Goal: Transaction & Acquisition: Purchase product/service

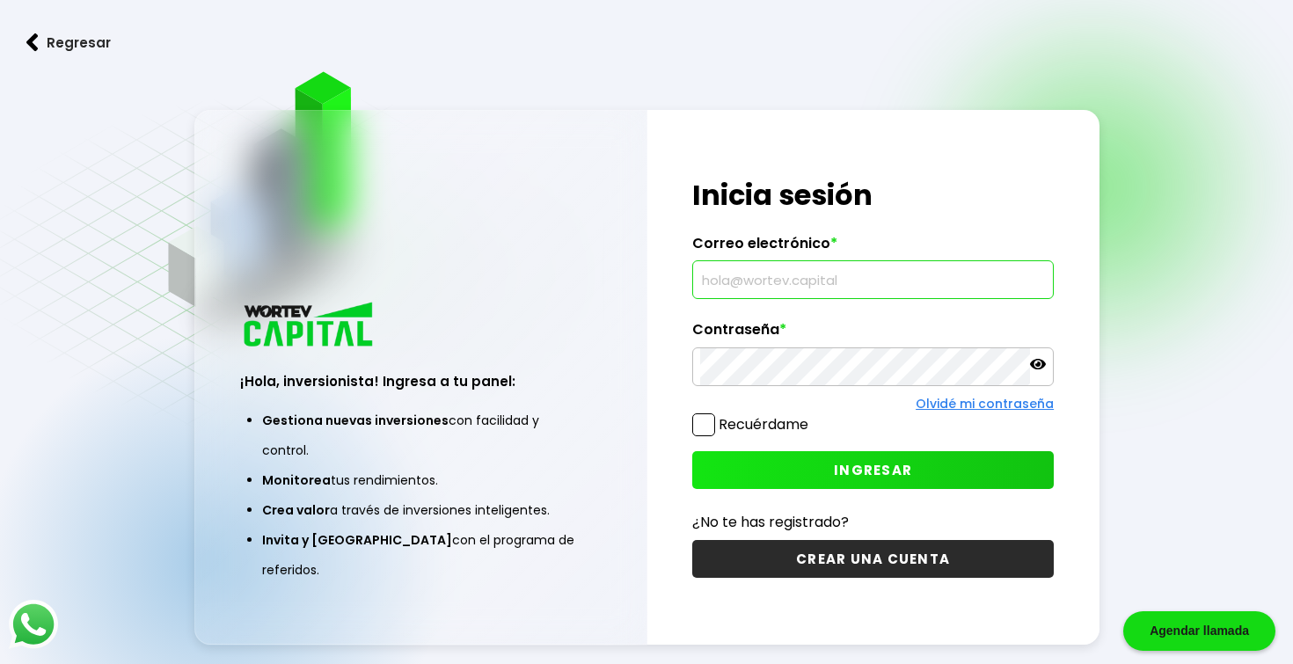
type input "[EMAIL_ADDRESS][DOMAIN_NAME]"
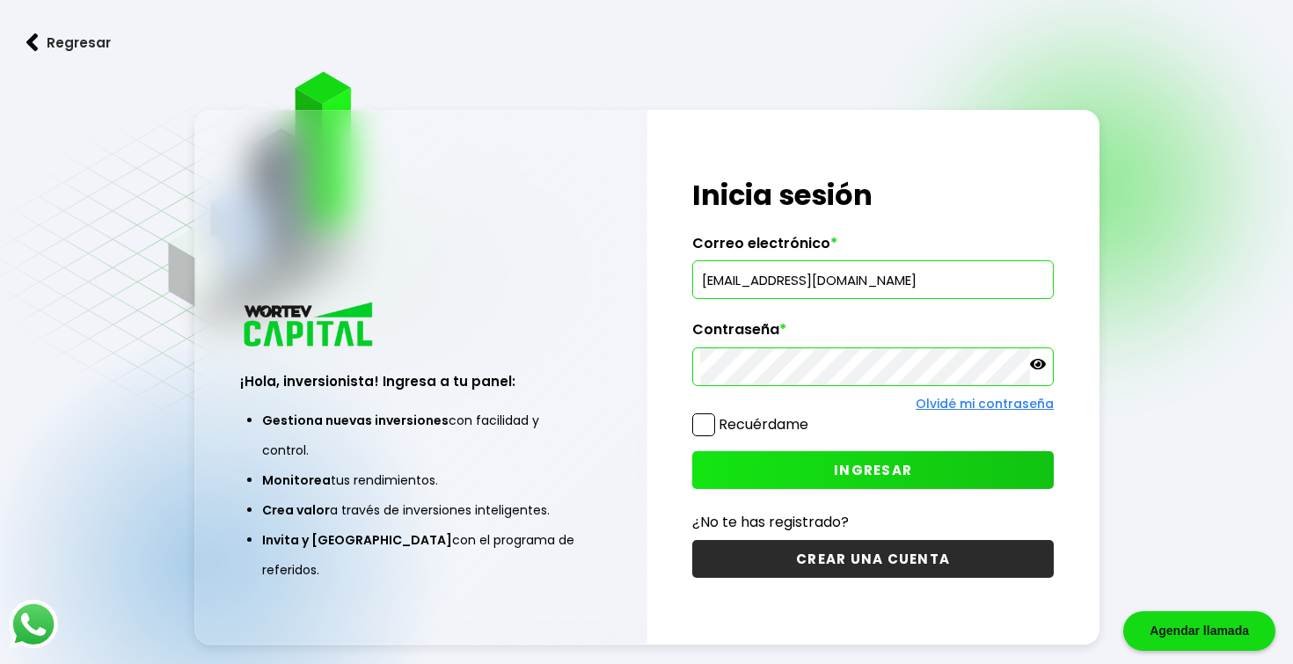
click at [815, 468] on button "INGRESAR" at bounding box center [872, 470] width 361 height 38
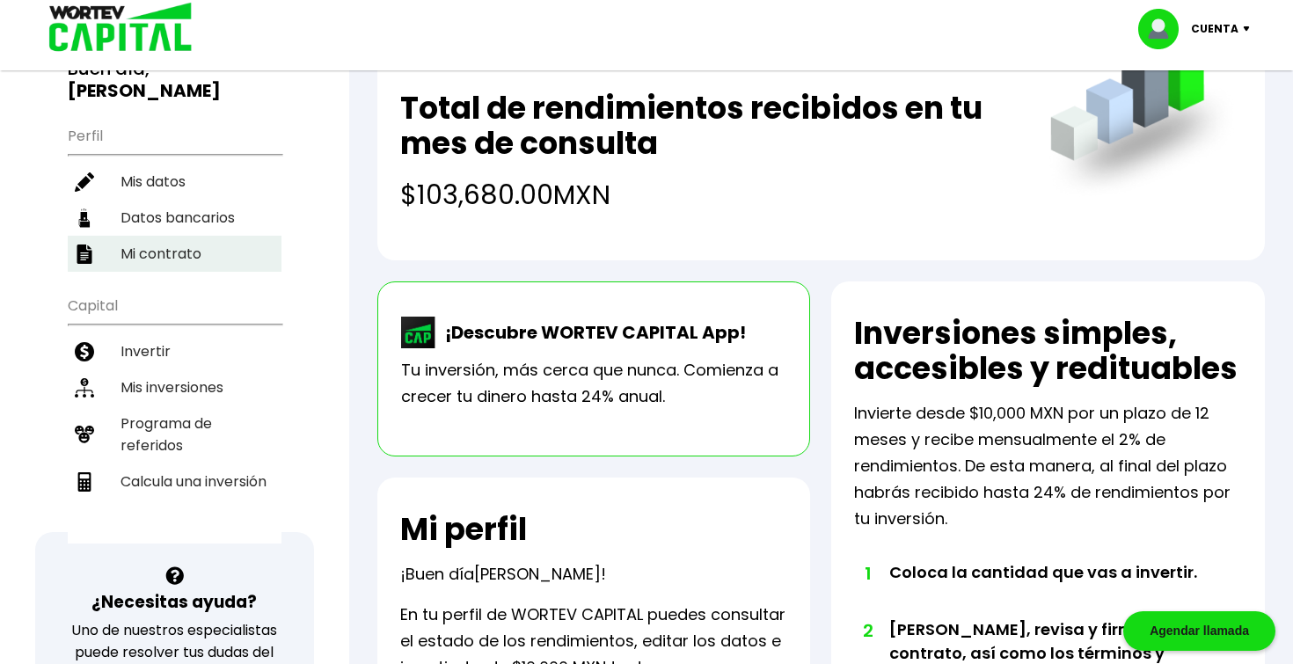
scroll to position [150, 0]
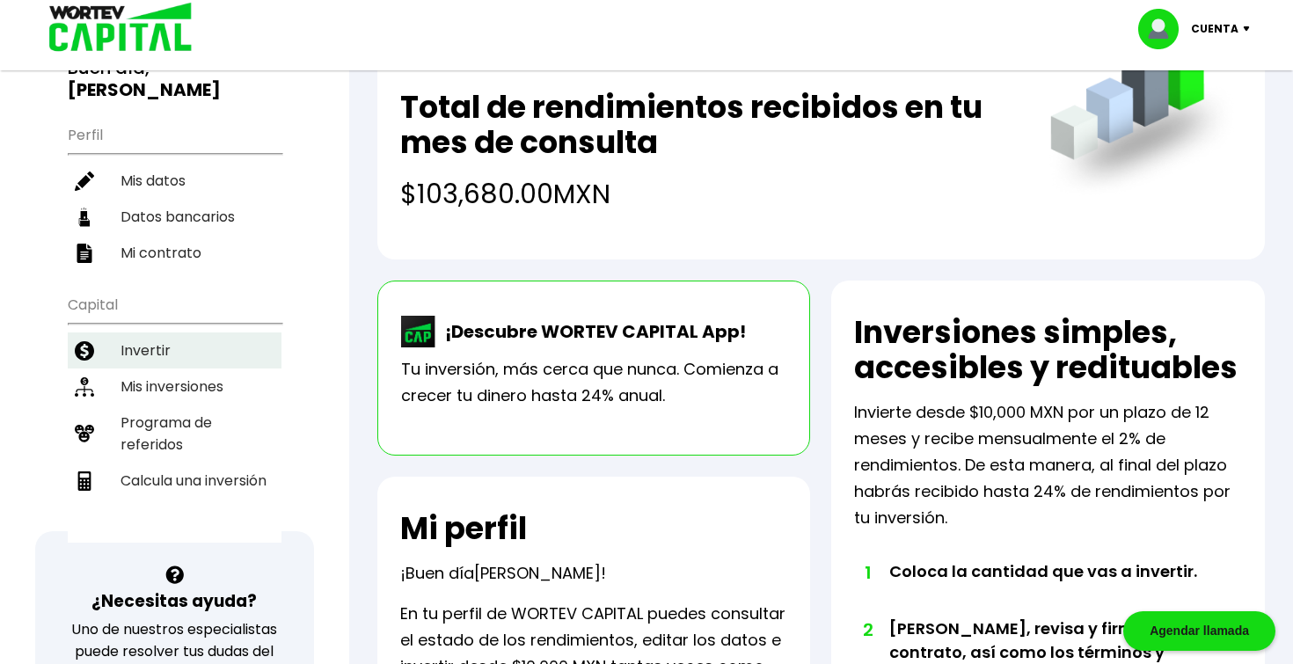
click at [174, 364] on li "Invertir" at bounding box center [175, 350] width 214 height 36
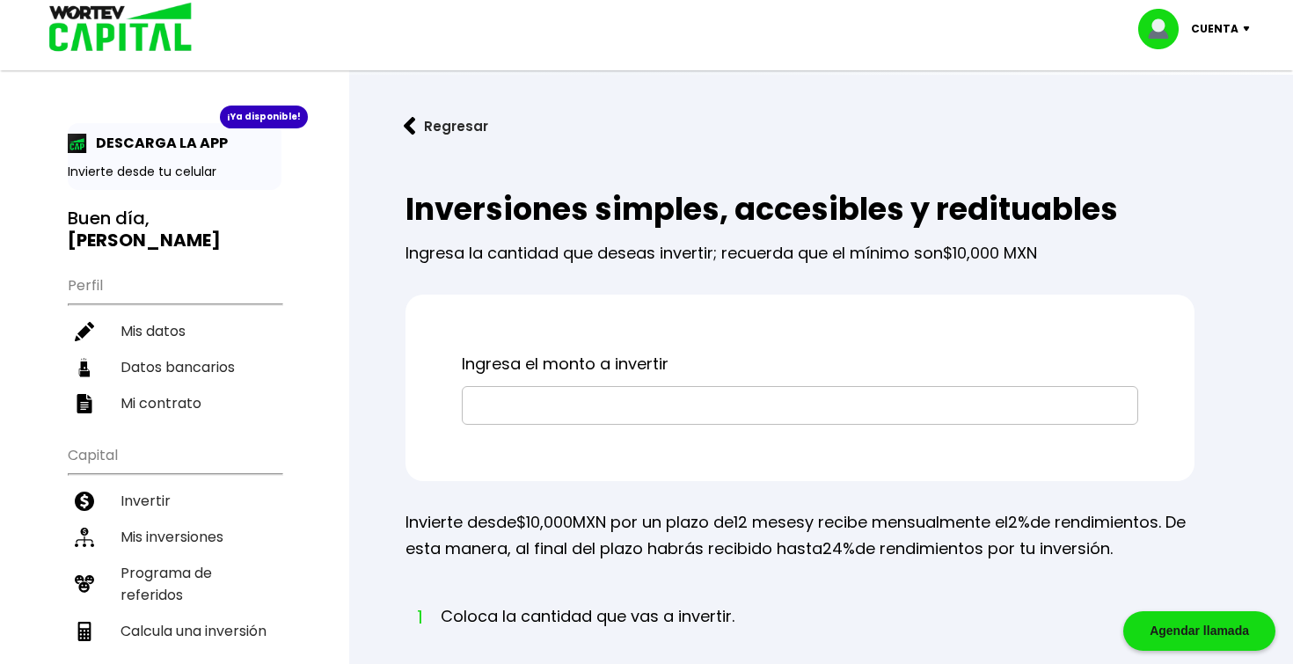
click at [538, 399] on input "text" at bounding box center [800, 405] width 660 height 37
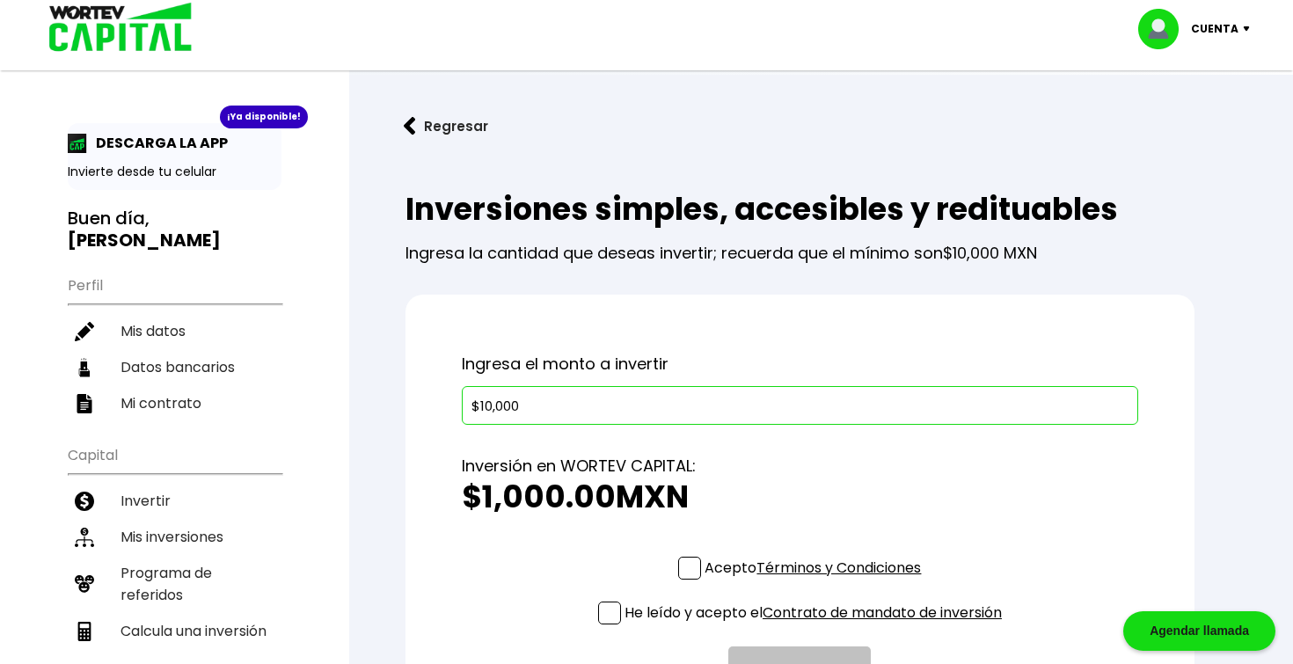
type input "$100,000"
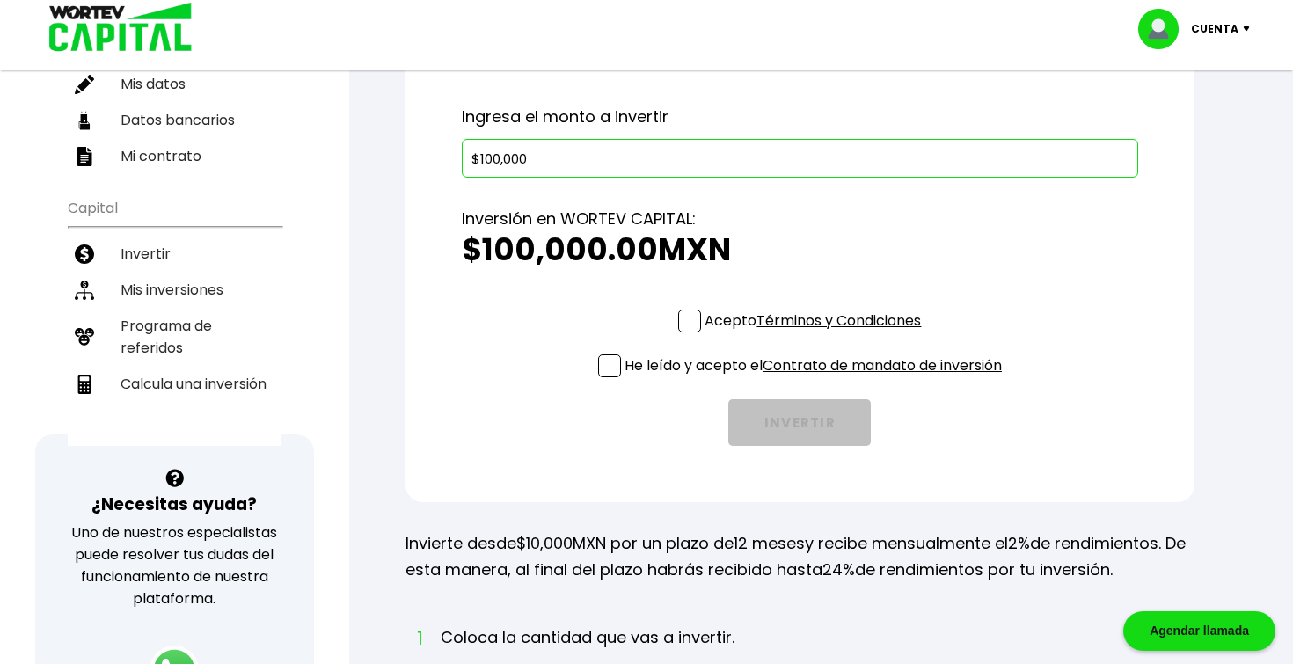
scroll to position [249, 0]
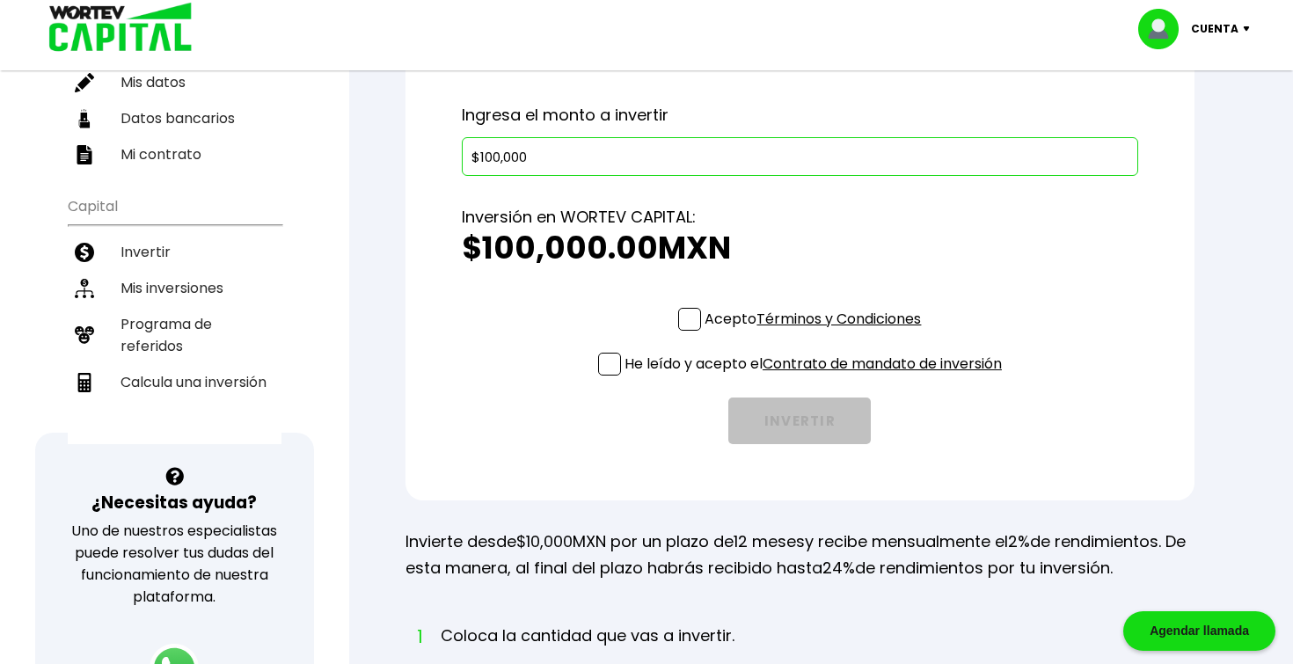
click at [699, 317] on label "Acepto Términos y Condiciones" at bounding box center [799, 319] width 243 height 22
click at [816, 332] on input "Acepto Términos y Condiciones" at bounding box center [816, 332] width 0 height 0
click at [640, 367] on p "He leído y acepto el Contrato de mandato de inversión" at bounding box center [812, 364] width 377 height 22
click at [816, 377] on input "He leído y acepto el Contrato de mandato de inversión" at bounding box center [816, 377] width 0 height 0
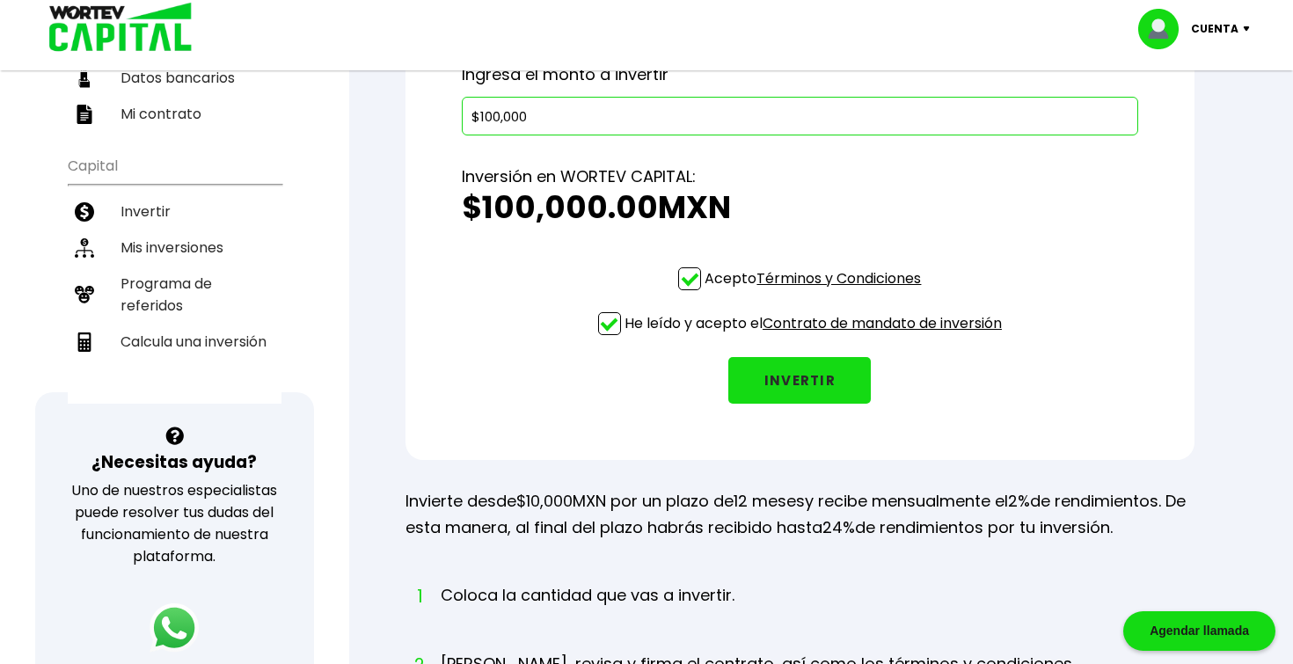
scroll to position [302, 0]
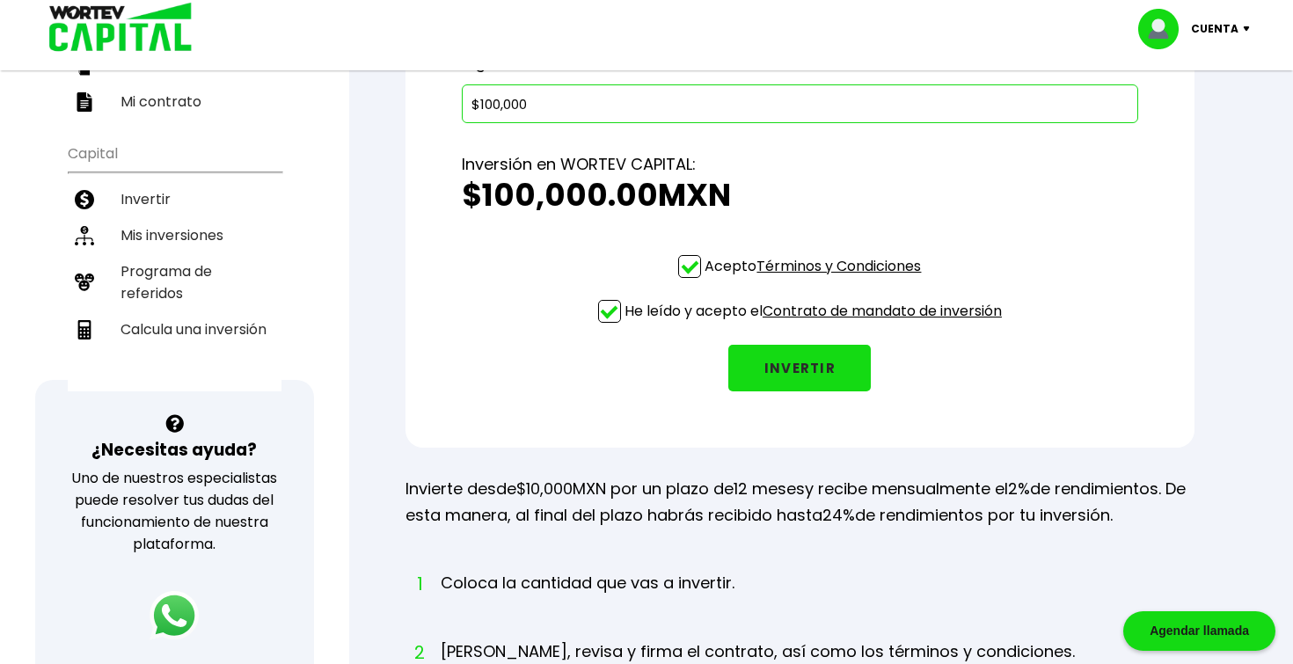
click at [812, 384] on button "INVERTIR" at bounding box center [799, 368] width 142 height 47
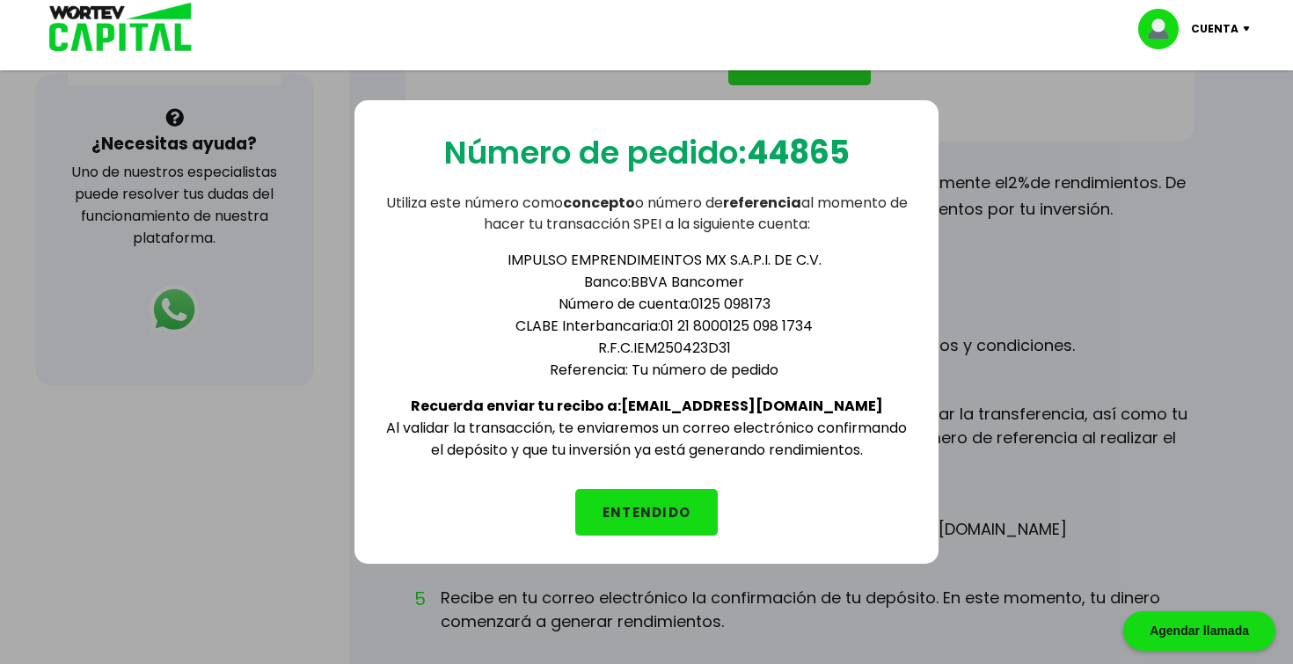
scroll to position [637, 0]
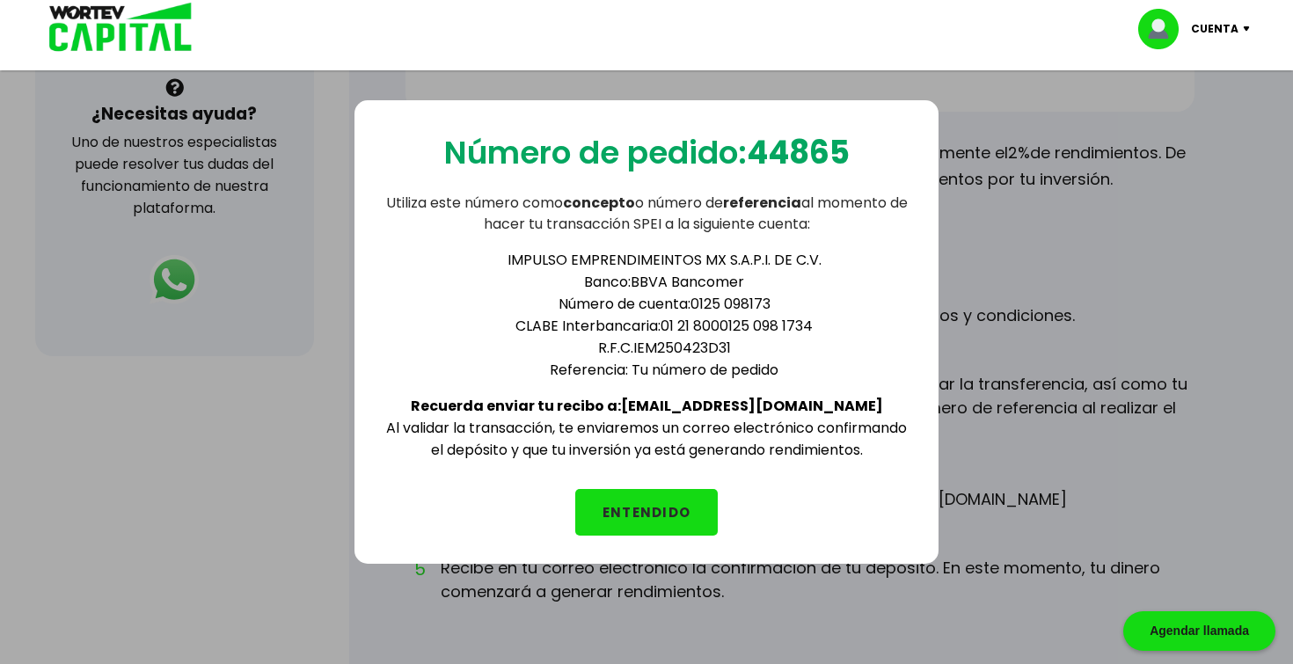
click at [658, 540] on div "Número de pedido: 44865 Utiliza este número como concepto o número de referenci…" at bounding box center [646, 331] width 584 height 463
click at [697, 496] on button "ENTENDIDO" at bounding box center [646, 512] width 142 height 47
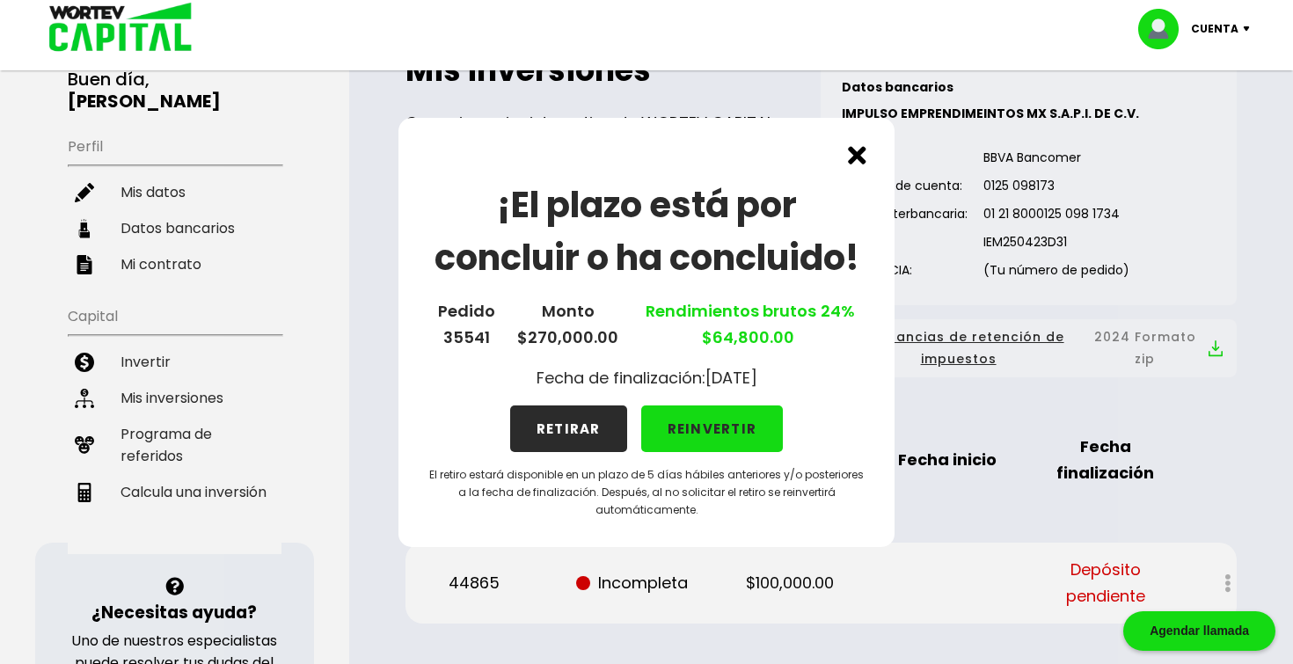
scroll to position [158, 0]
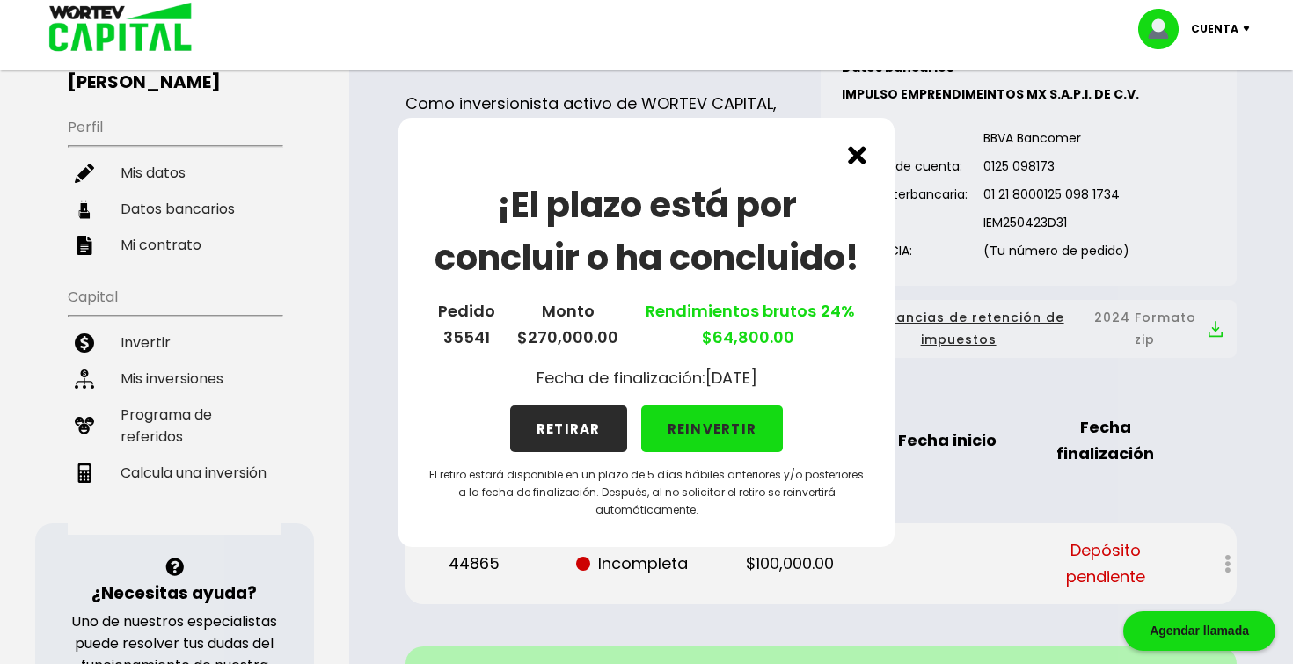
click at [855, 157] on img at bounding box center [857, 155] width 18 height 18
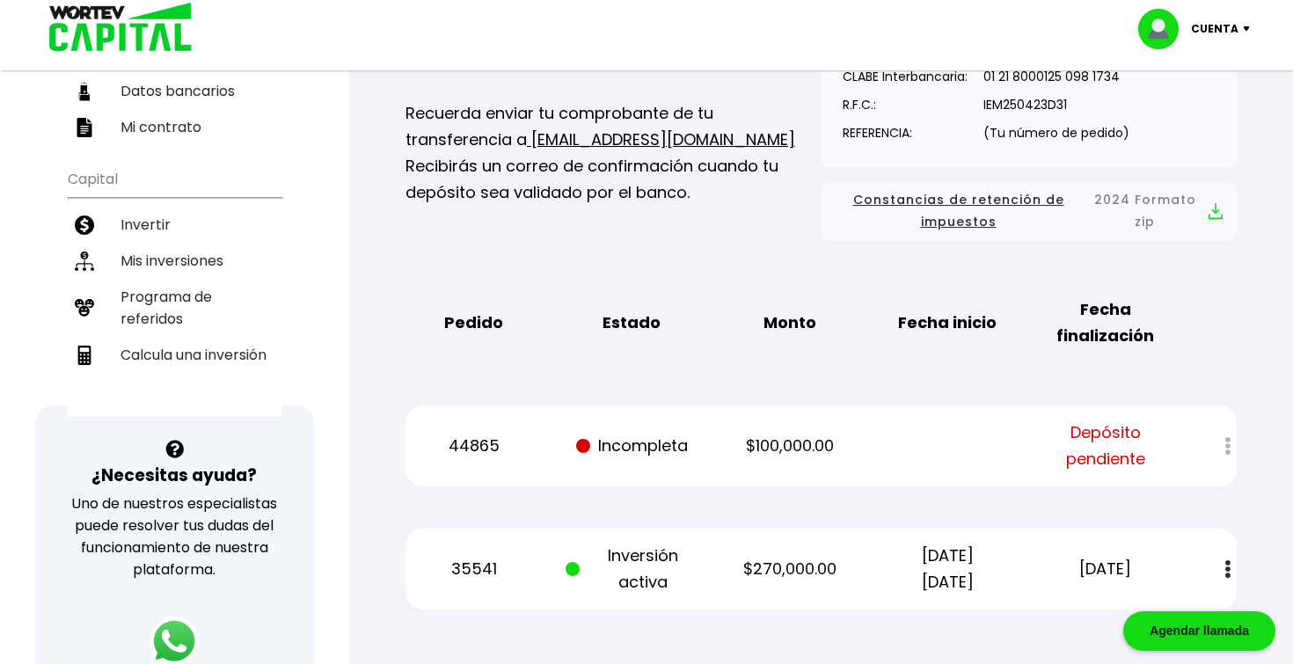
scroll to position [269, 0]
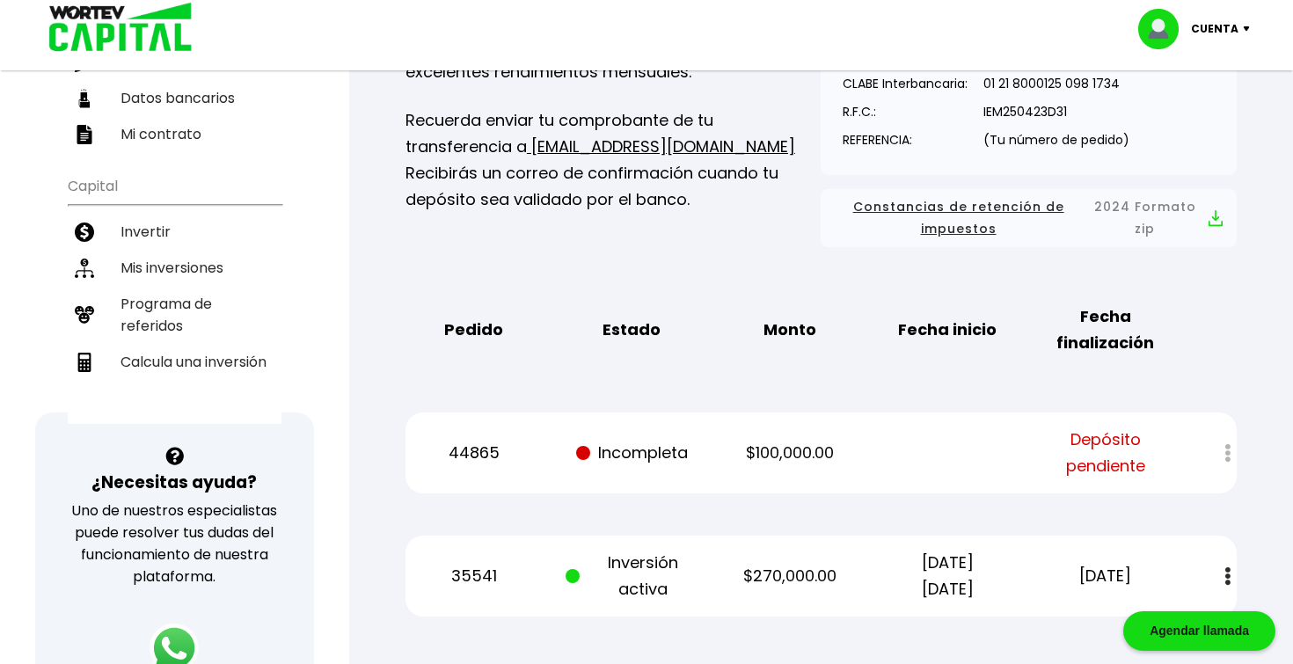
click at [1234, 453] on div at bounding box center [1215, 453] width 41 height 38
click at [1231, 453] on div at bounding box center [1215, 453] width 41 height 38
click at [1227, 453] on div at bounding box center [1215, 453] width 41 height 38
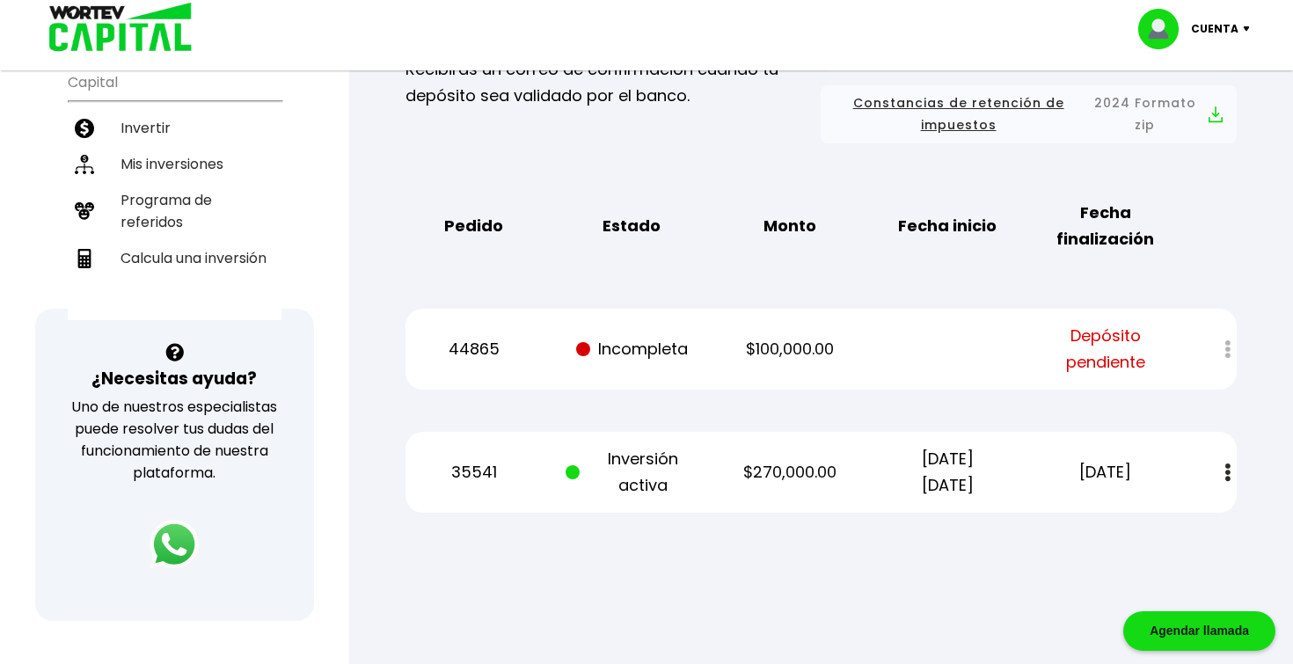
scroll to position [383, 0]
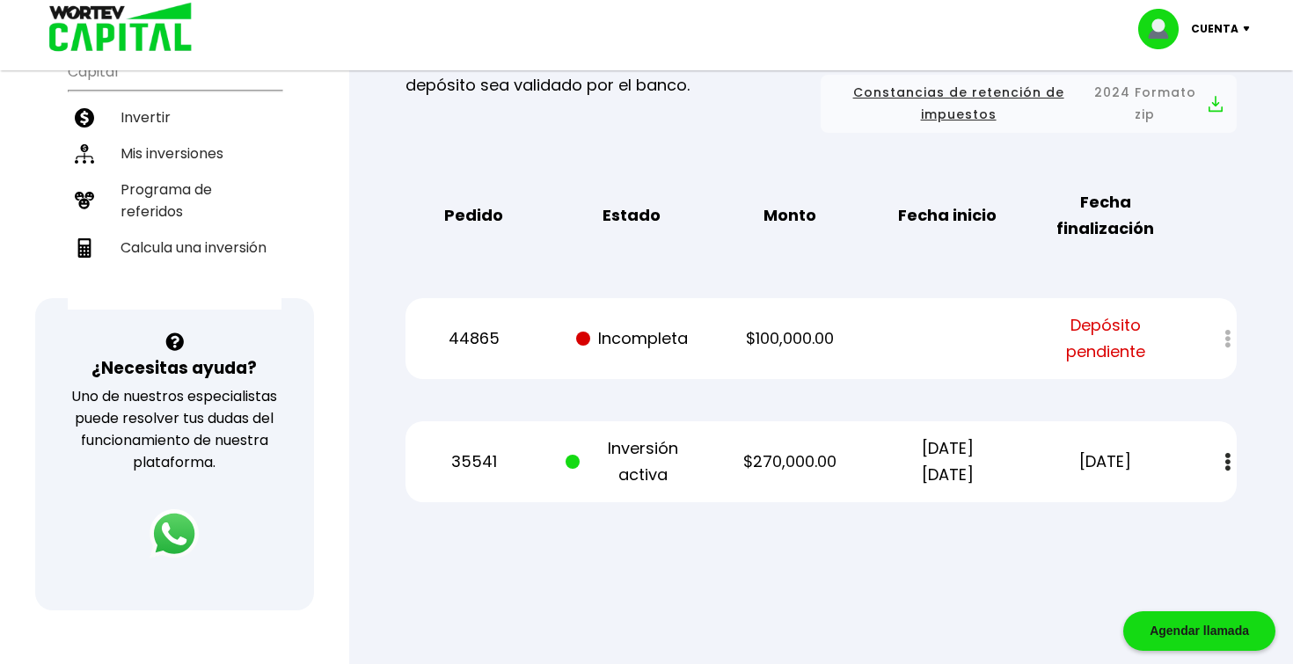
click at [1226, 338] on div at bounding box center [1215, 339] width 41 height 38
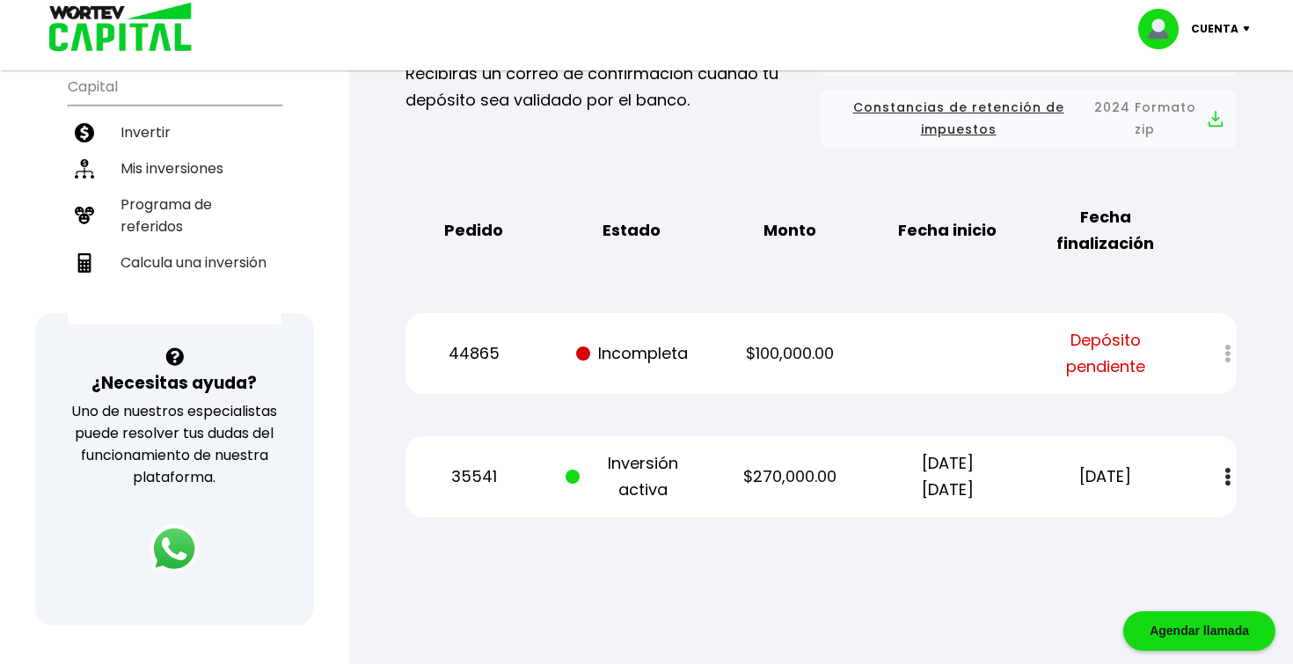
scroll to position [368, 0]
click at [1026, 469] on div "35541 Inversión activa $270,000.00 10/10/2023 10/10/2024 10/10/2025 Estado de c…" at bounding box center [820, 477] width 831 height 81
click at [1232, 476] on button at bounding box center [1227, 478] width 25 height 38
click at [1206, 476] on div "Estado de cuenta" at bounding box center [1215, 478] width 41 height 38
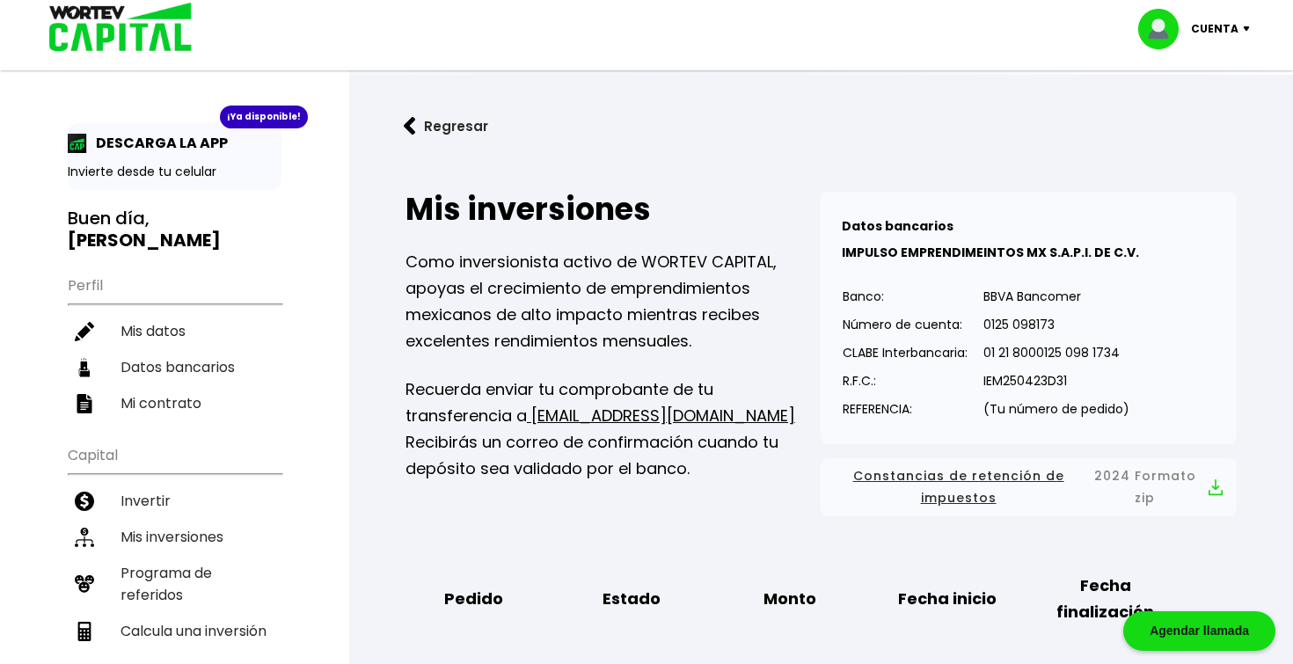
scroll to position [0, 0]
click at [143, 33] on img at bounding box center [115, 28] width 168 height 57
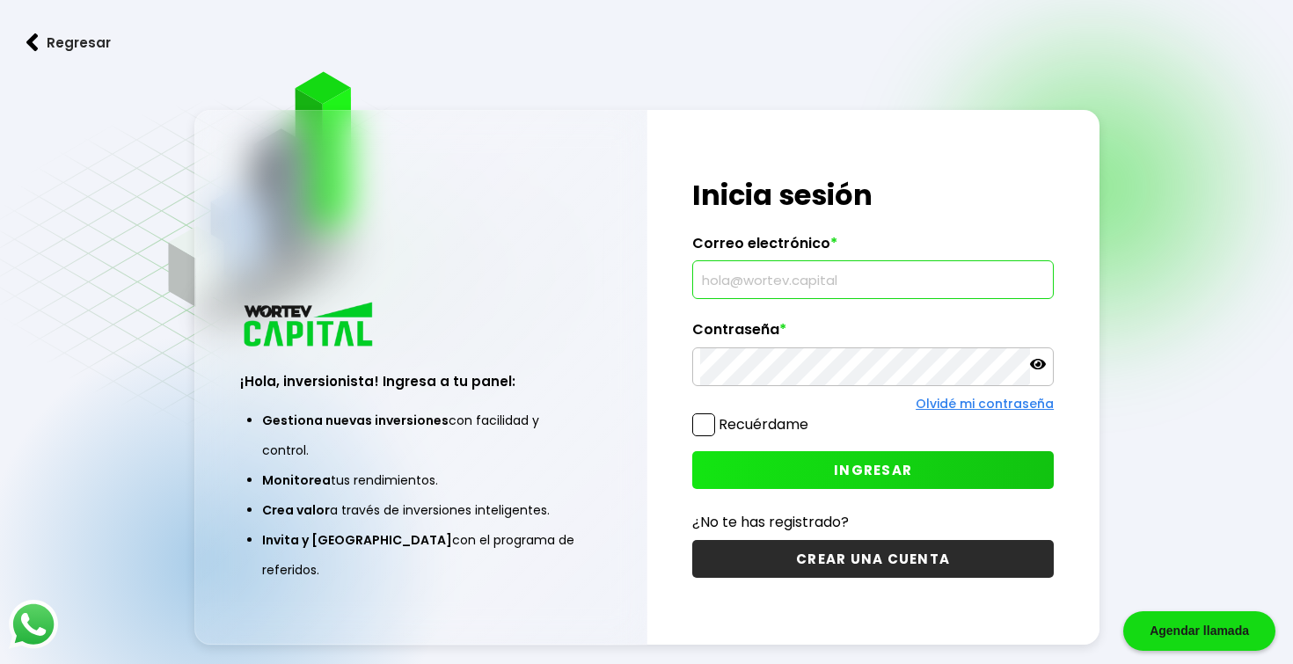
type input "[EMAIL_ADDRESS][DOMAIN_NAME]"
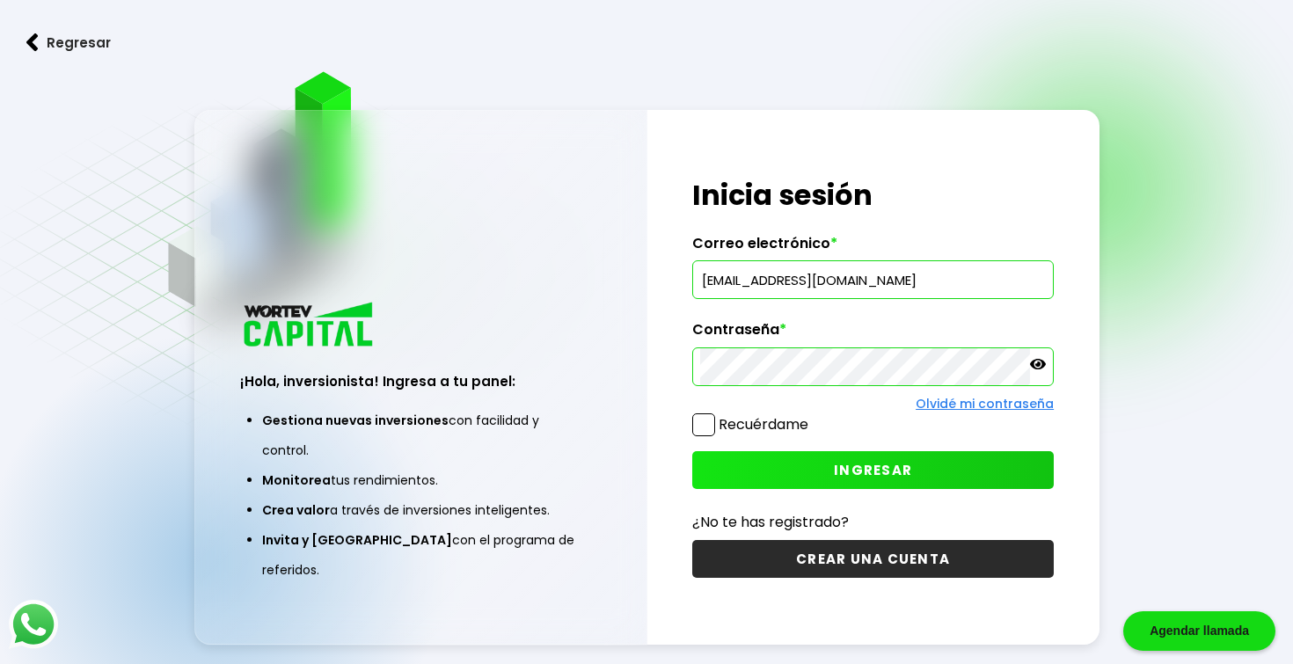
click at [820, 470] on button "INGRESAR" at bounding box center [872, 470] width 361 height 38
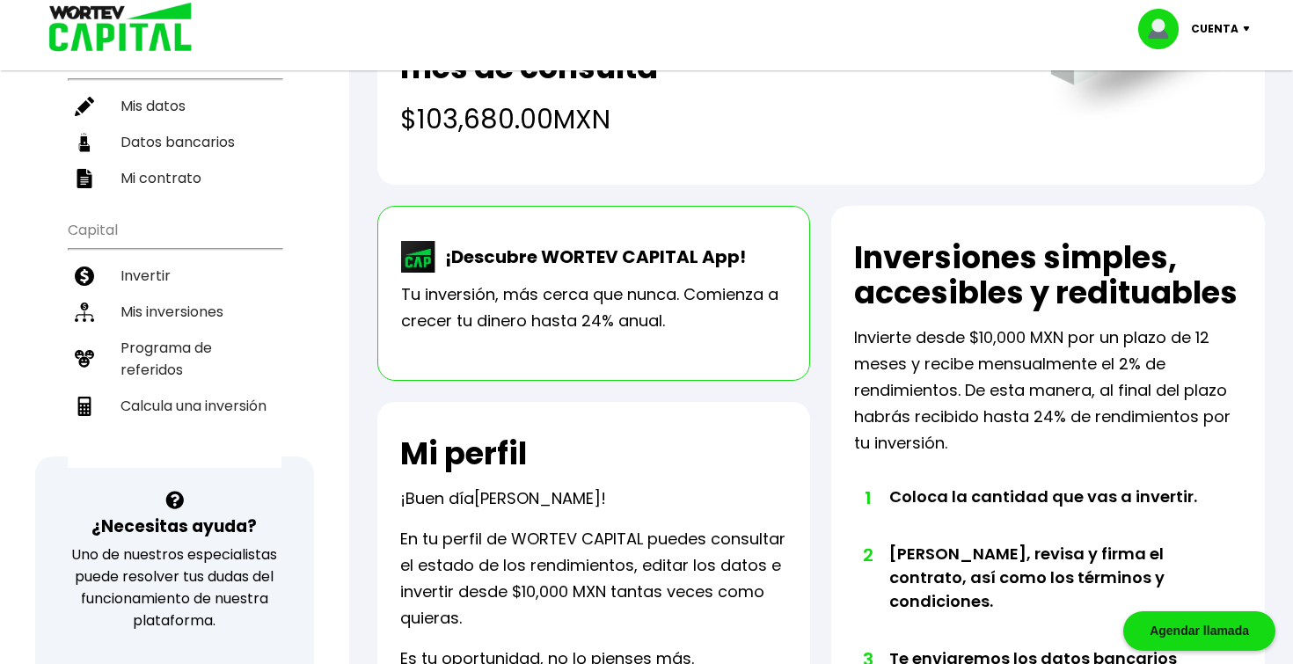
scroll to position [227, 0]
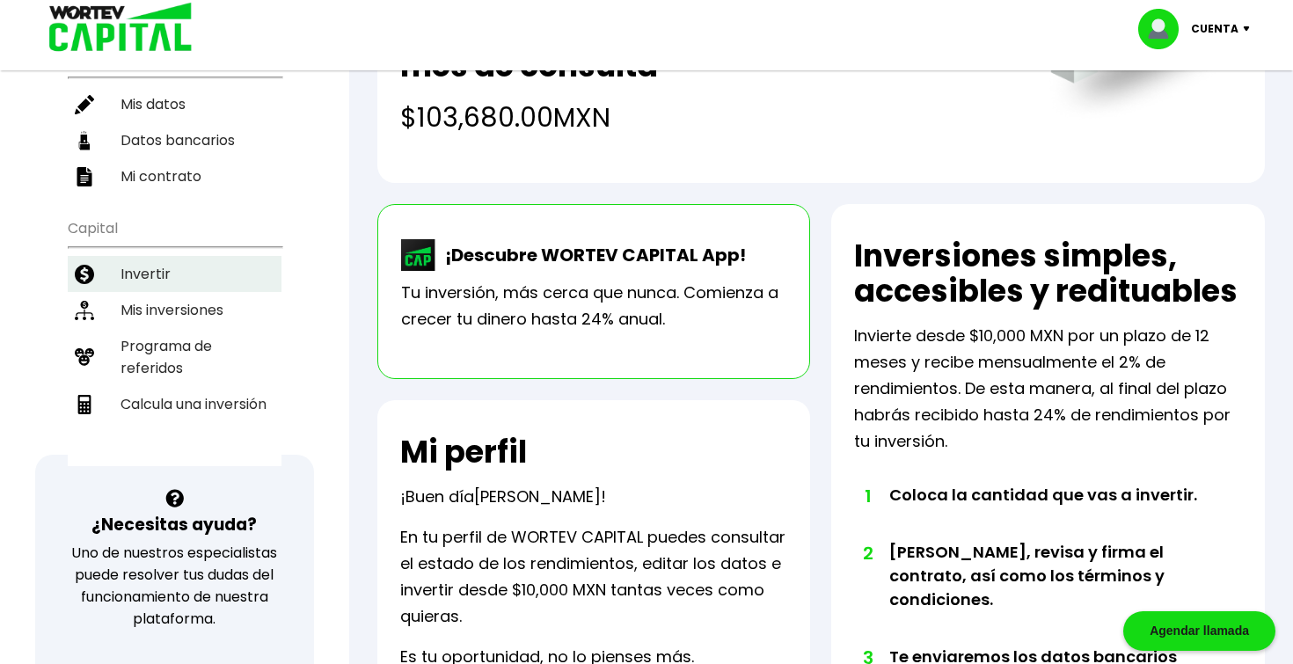
click at [160, 280] on li "Invertir" at bounding box center [175, 274] width 214 height 36
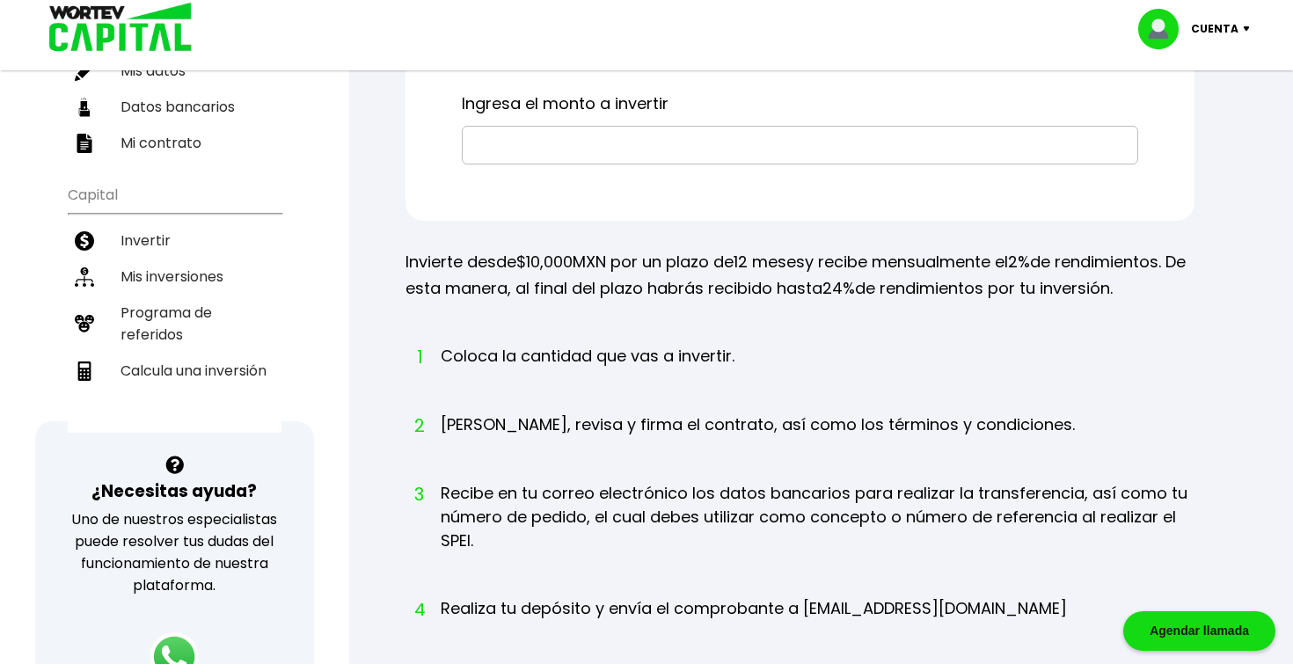
scroll to position [259, 0]
click at [190, 266] on li "Mis inversiones" at bounding box center [175, 277] width 214 height 36
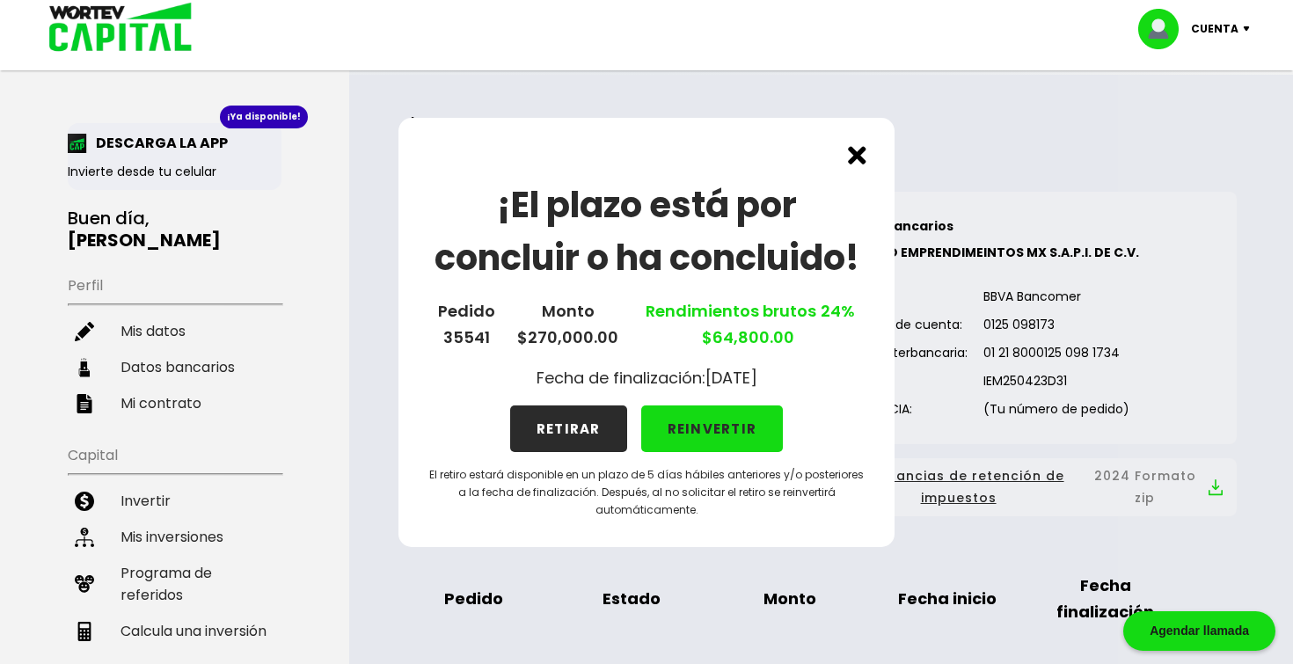
click at [856, 155] on img at bounding box center [857, 155] width 18 height 18
